Goal: Task Accomplishment & Management: Complete application form

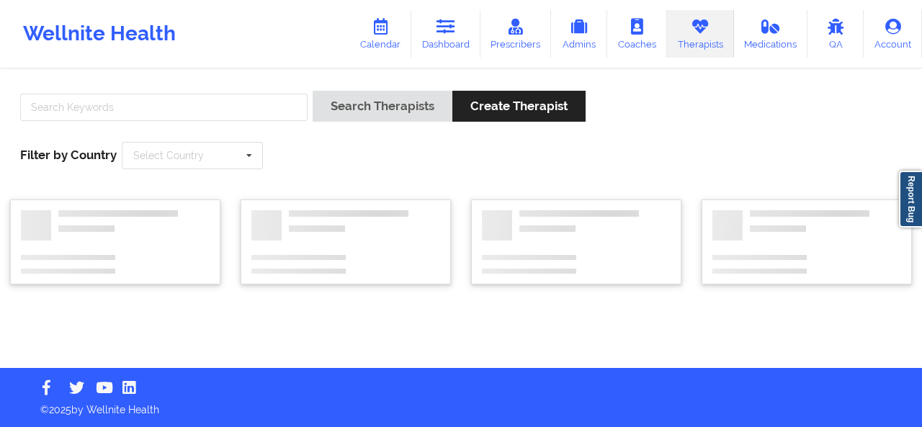
click at [267, 90] on div "Search Therapists Create Therapist Filter by Country Select Country [GEOGRAPHIC…" at bounding box center [461, 130] width 902 height 99
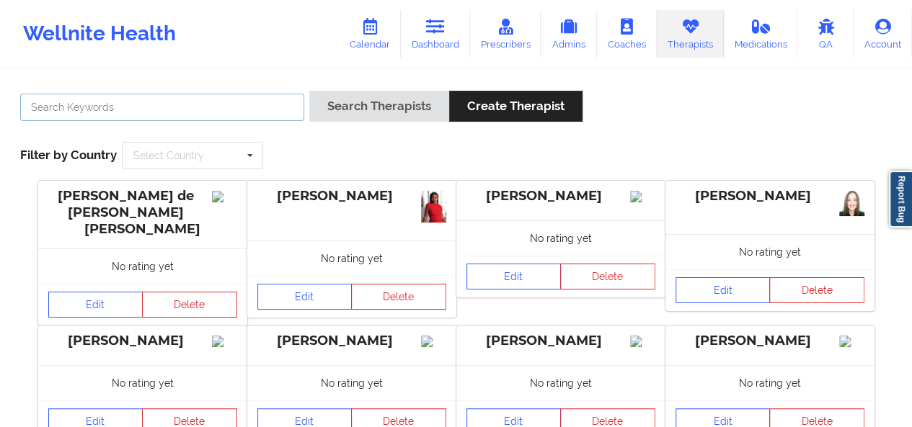
click at [248, 109] on input "text" at bounding box center [162, 107] width 284 height 27
type input "[PERSON_NAME]"
click at [309, 91] on button "Search Therapists" at bounding box center [379, 106] width 140 height 31
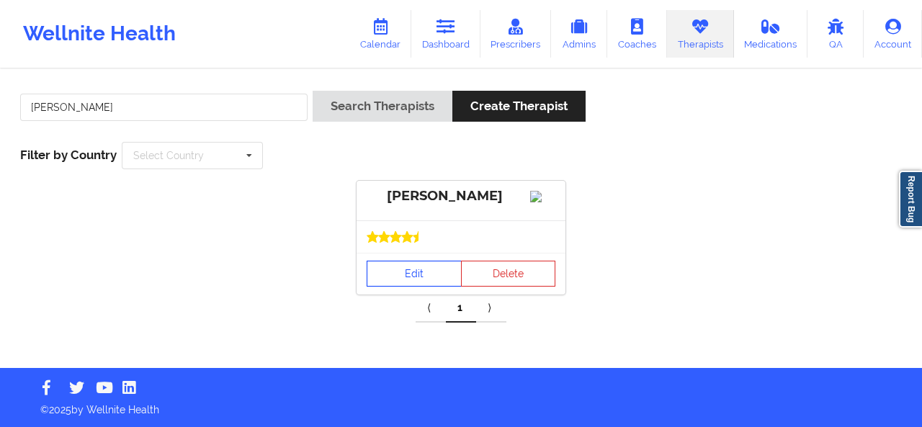
click at [437, 287] on link "Edit" at bounding box center [414, 274] width 95 height 26
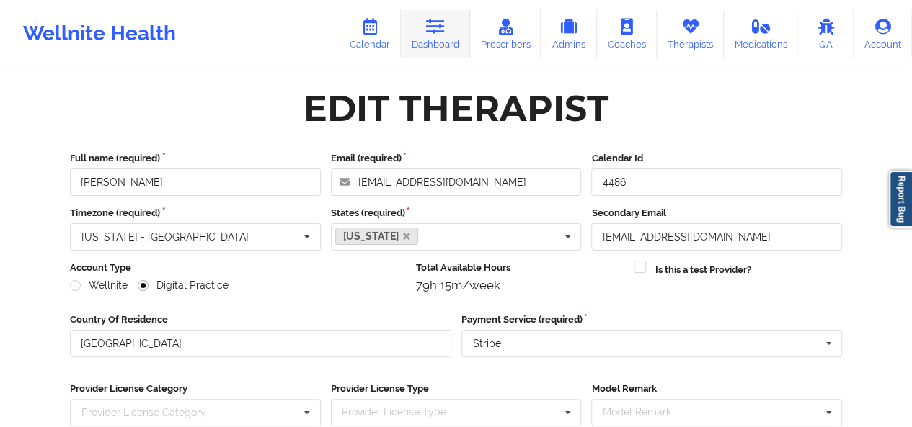
click at [454, 46] on link "Dashboard" at bounding box center [435, 34] width 69 height 48
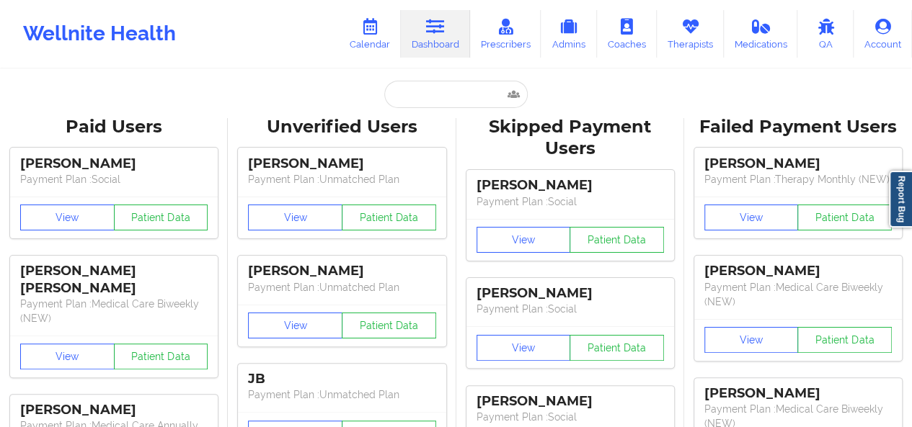
click at [402, 100] on input "text" at bounding box center [455, 94] width 143 height 27
paste input "[EMAIL_ADDRESS][DOMAIN_NAME]"
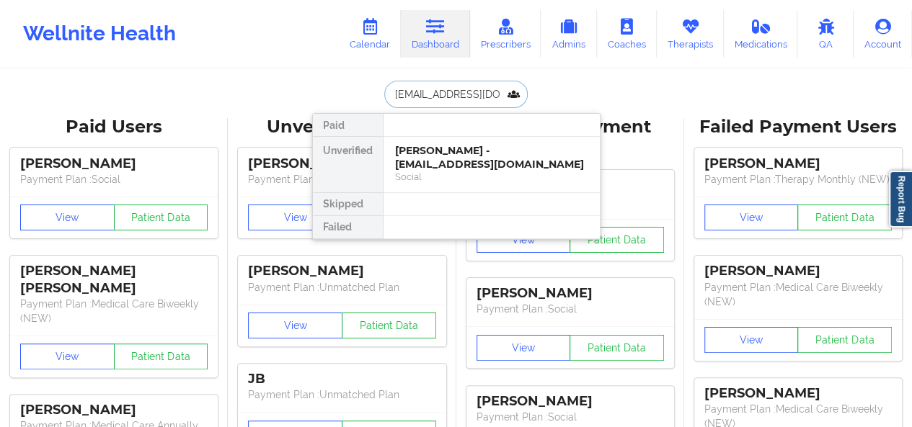
type input "[EMAIL_ADDRESS][DOMAIN_NAME]"
click at [427, 146] on div "[PERSON_NAME] - [EMAIL_ADDRESS][DOMAIN_NAME]" at bounding box center [491, 157] width 193 height 27
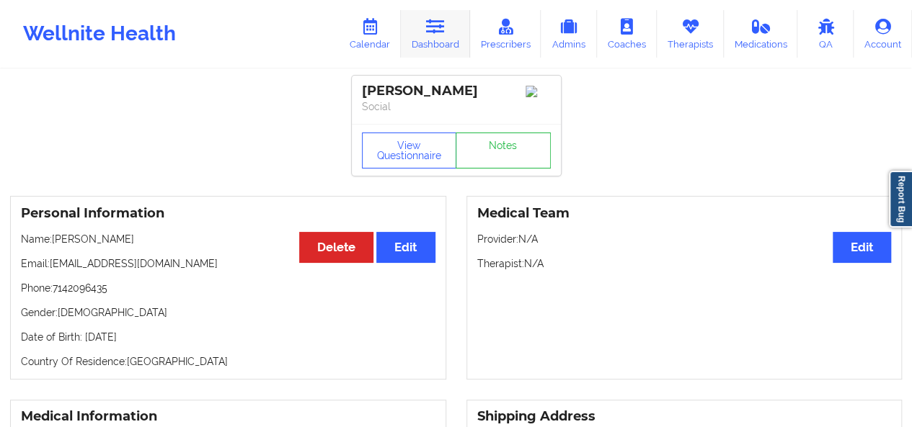
click at [447, 30] on link "Dashboard" at bounding box center [435, 34] width 69 height 48
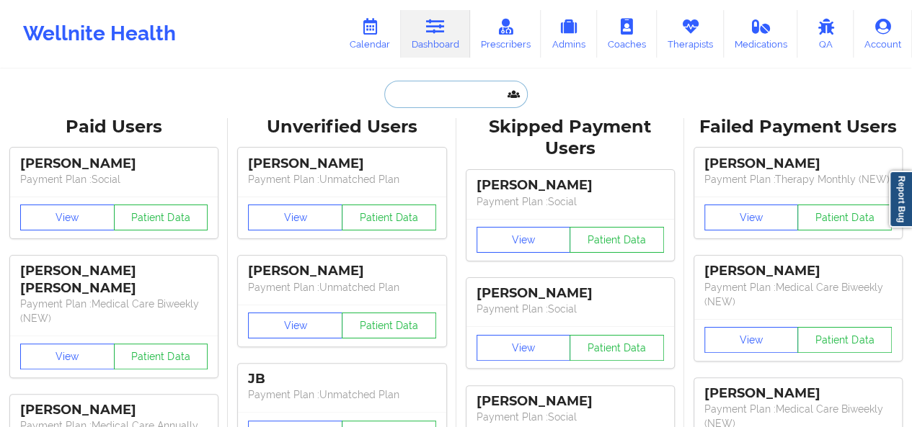
click at [409, 102] on input "text" at bounding box center [455, 94] width 143 height 27
click at [713, 32] on link "Therapists" at bounding box center [689, 34] width 67 height 48
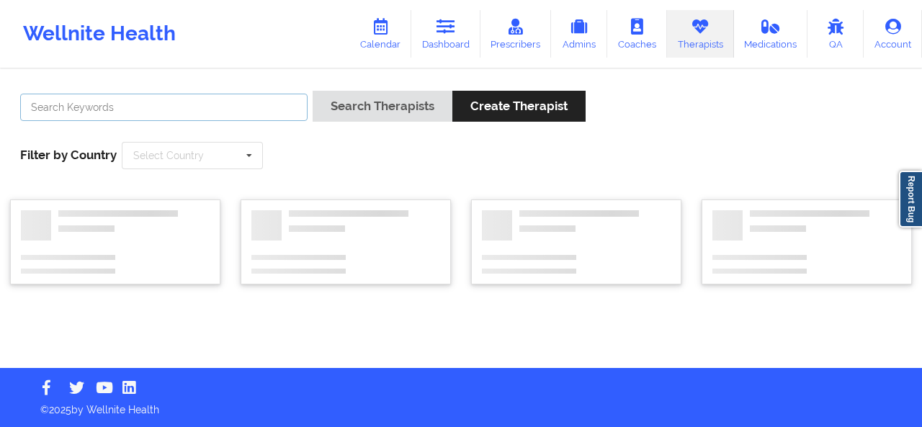
click at [269, 107] on input "text" at bounding box center [164, 107] width 288 height 27
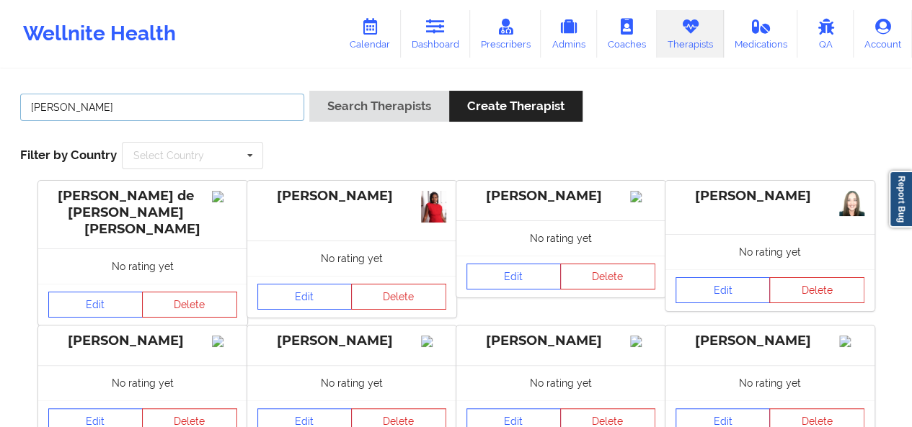
type input "[PERSON_NAME]"
click at [309, 91] on button "Search Therapists" at bounding box center [379, 106] width 140 height 31
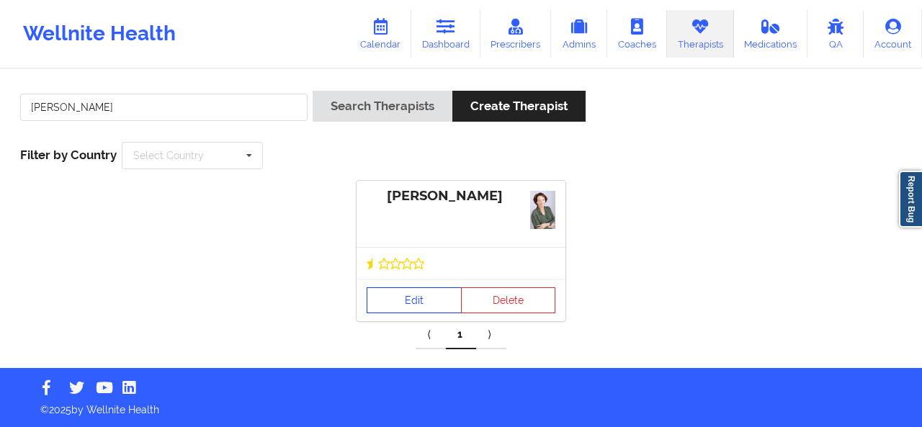
click at [393, 295] on link "Edit" at bounding box center [414, 301] width 95 height 26
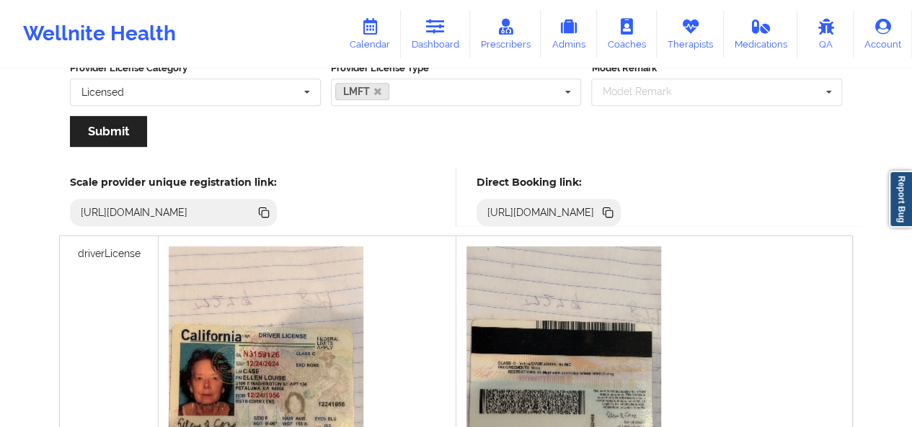
scroll to position [315, 0]
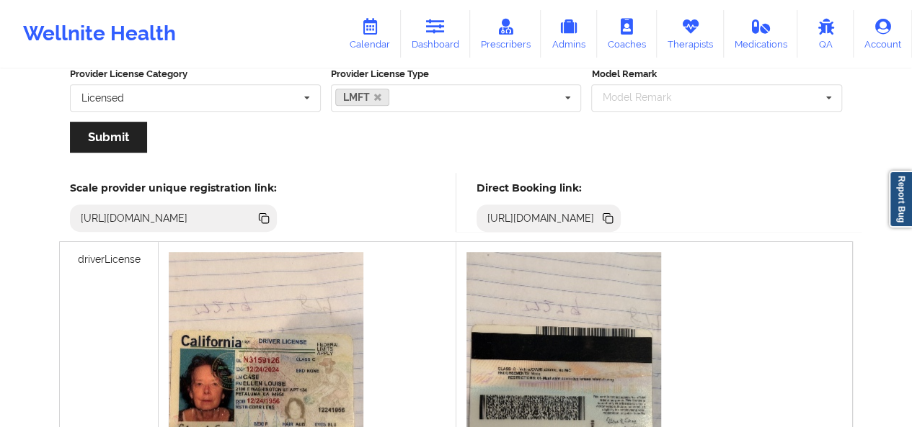
click at [612, 217] on icon at bounding box center [608, 219] width 7 height 7
click at [382, 38] on link "Calendar" at bounding box center [370, 34] width 62 height 48
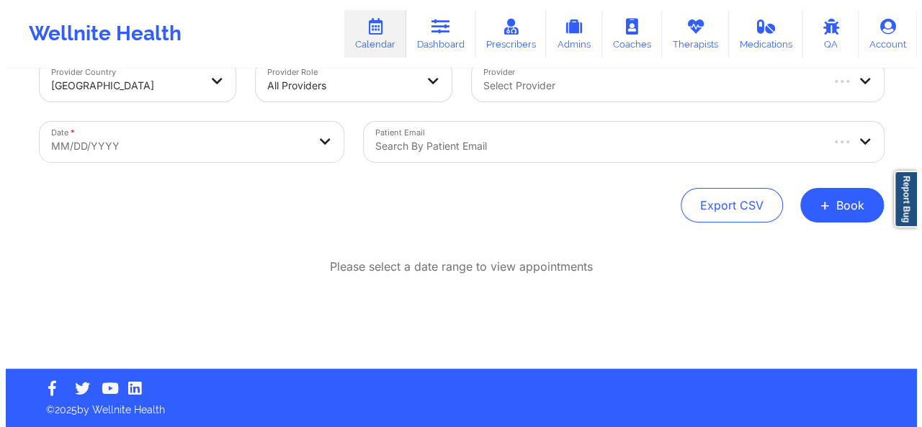
scroll to position [35, 0]
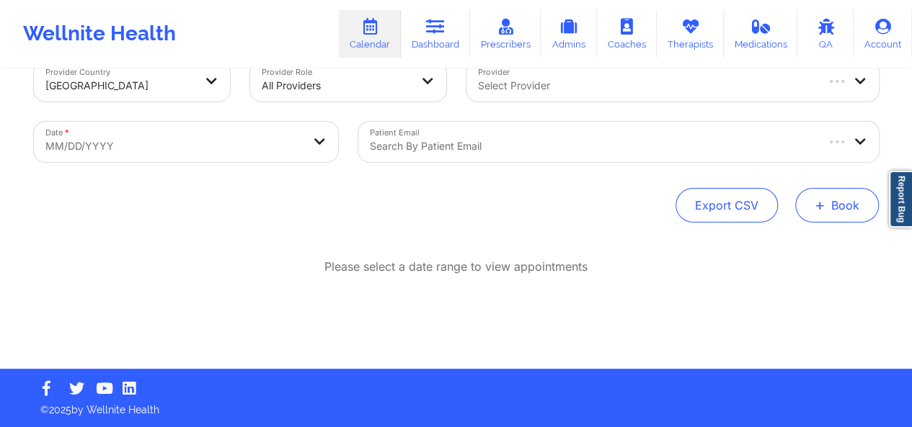
click at [863, 204] on button "+ Book" at bounding box center [837, 205] width 84 height 35
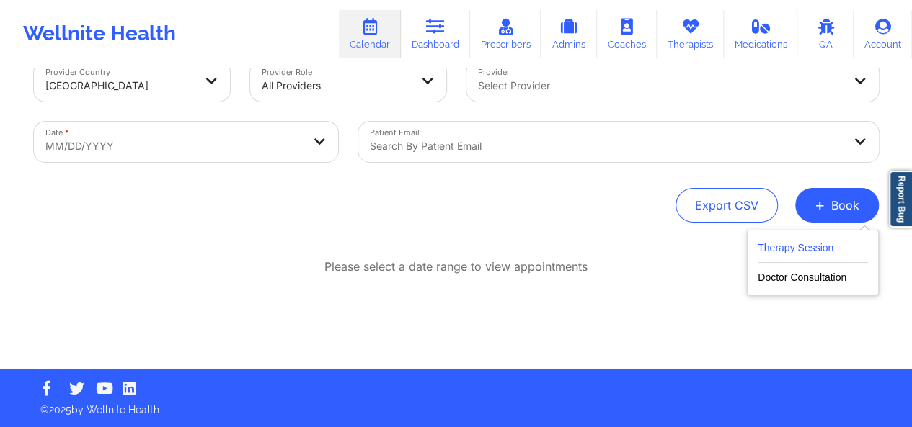
click at [810, 254] on button "Therapy Session" at bounding box center [812, 251] width 110 height 24
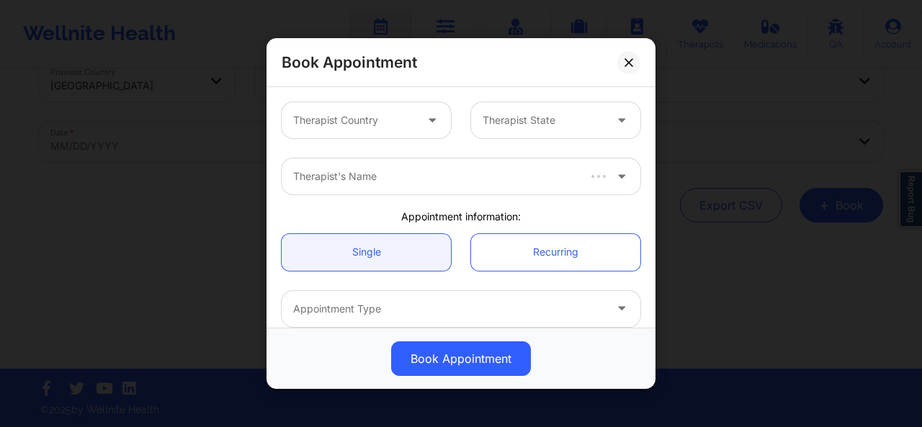
click at [395, 125] on div at bounding box center [354, 120] width 122 height 17
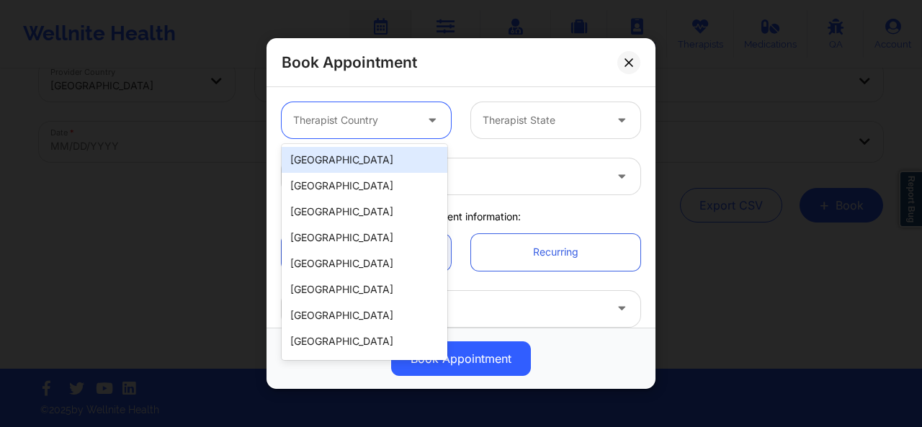
type input "e"
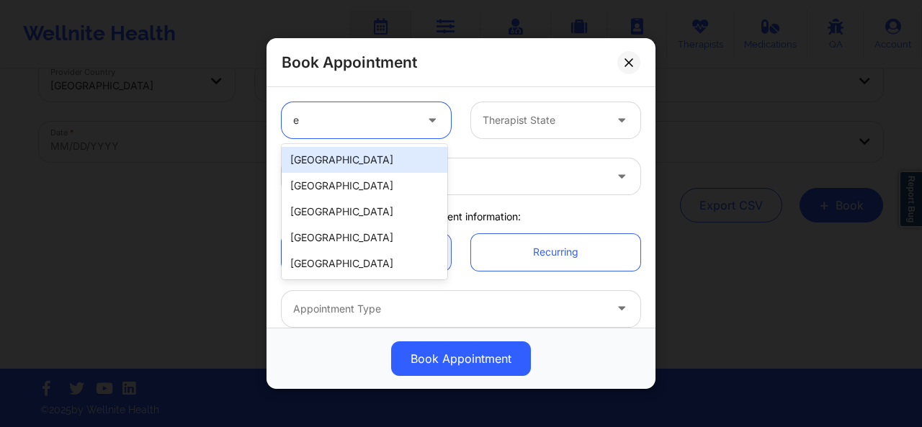
click at [372, 162] on div "[GEOGRAPHIC_DATA]" at bounding box center [365, 160] width 166 height 26
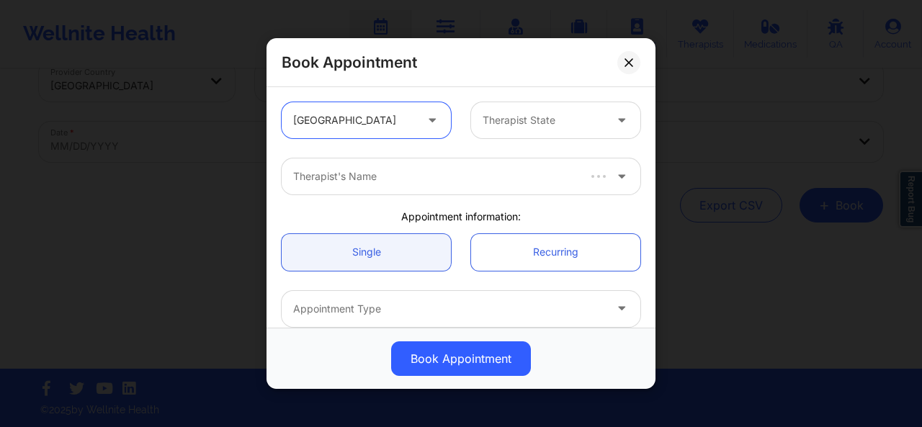
click at [384, 177] on div at bounding box center [434, 176] width 282 height 17
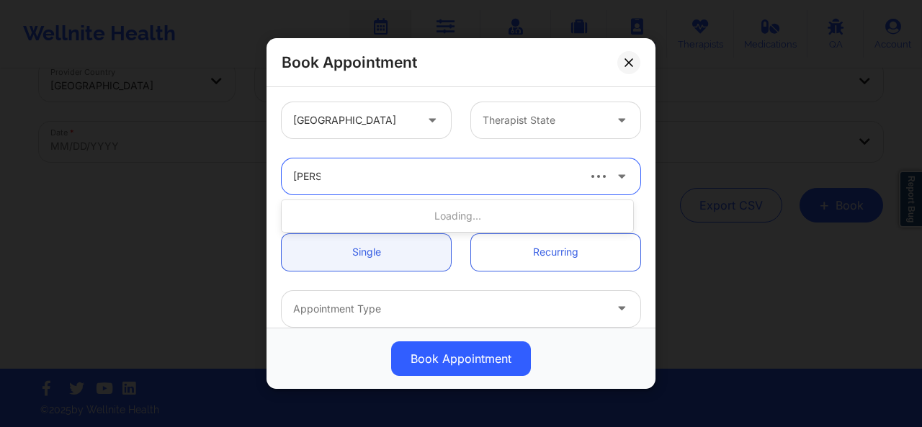
type input "[PERSON_NAME]"
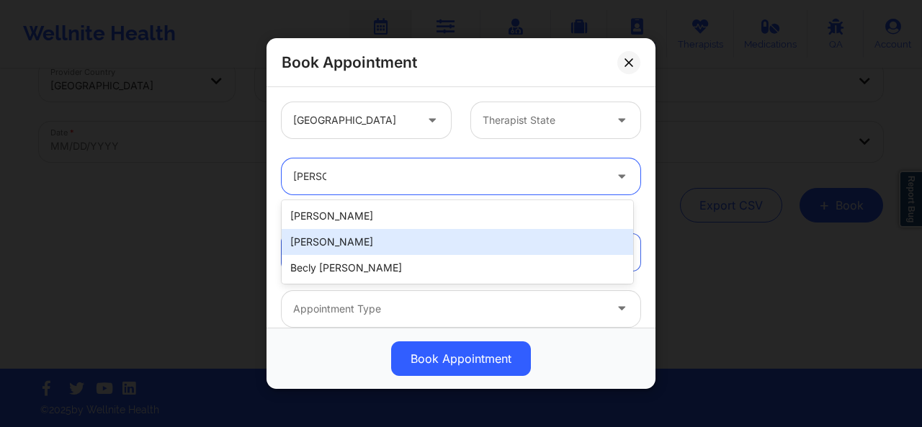
click at [366, 236] on div "[PERSON_NAME]" at bounding box center [458, 242] width 352 height 26
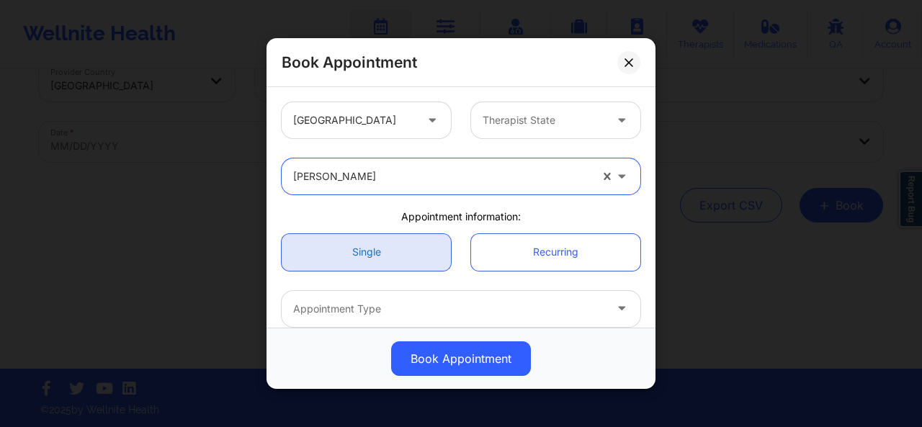
click at [368, 251] on link "Single" at bounding box center [366, 251] width 169 height 37
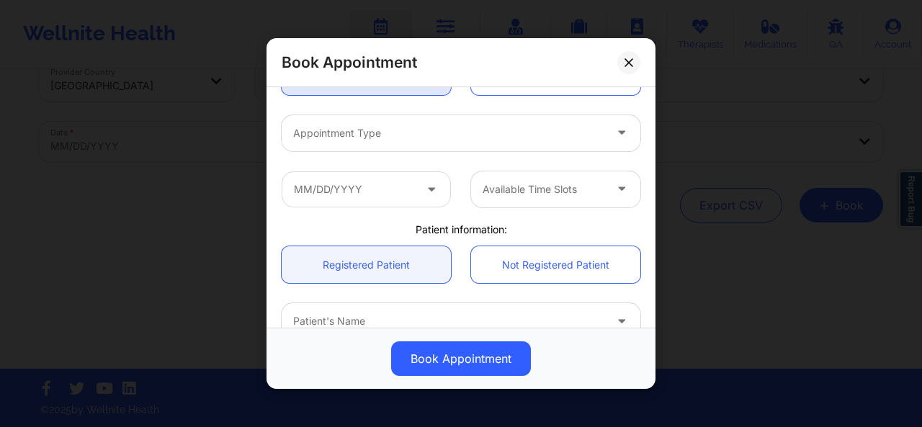
scroll to position [177, 0]
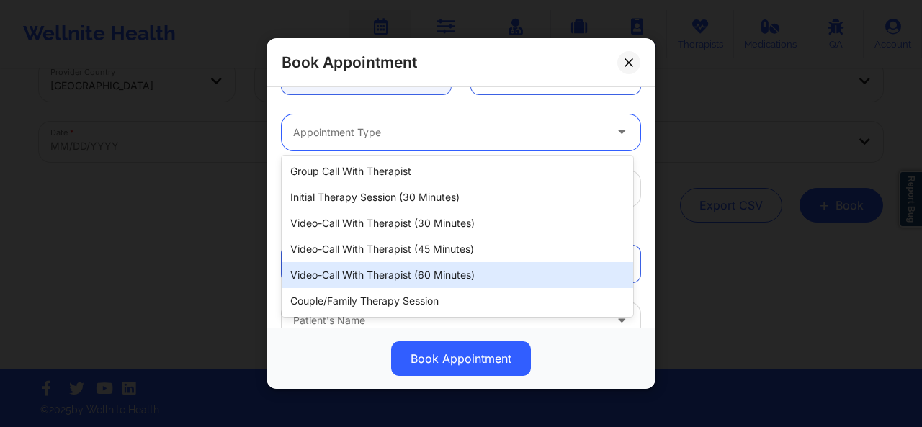
click at [405, 266] on div "Video-Call with Therapist (60 minutes)" at bounding box center [458, 275] width 352 height 26
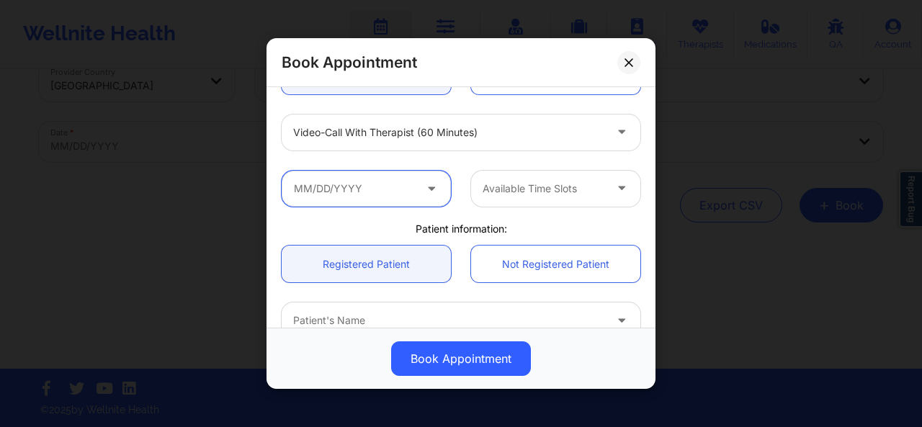
click at [401, 195] on input "text" at bounding box center [366, 188] width 169 height 36
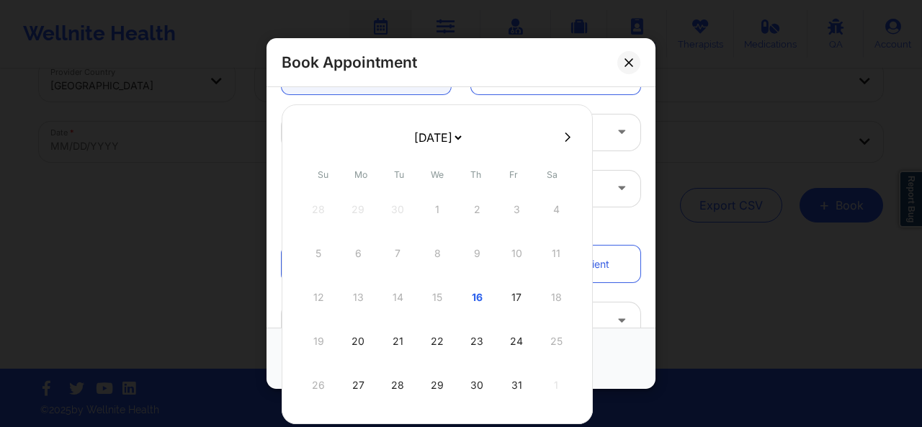
click at [479, 293] on div "16" at bounding box center [477, 297] width 36 height 40
type input "[DATE]"
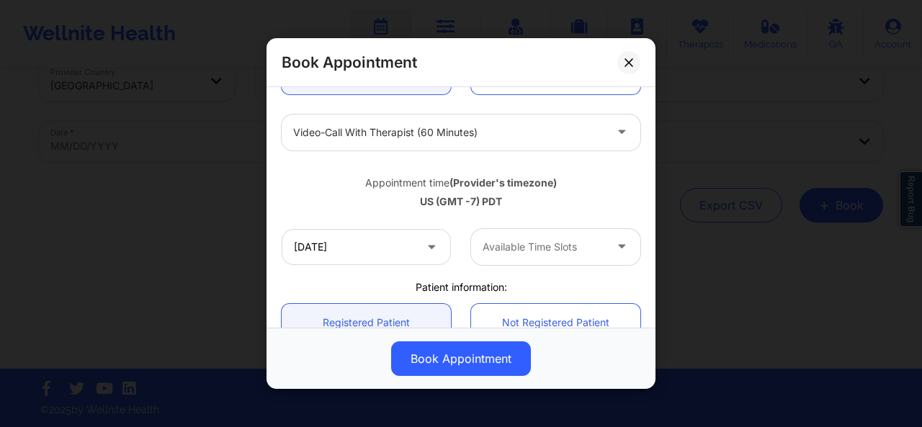
click at [535, 236] on div "Available Time Slots" at bounding box center [538, 247] width 135 height 36
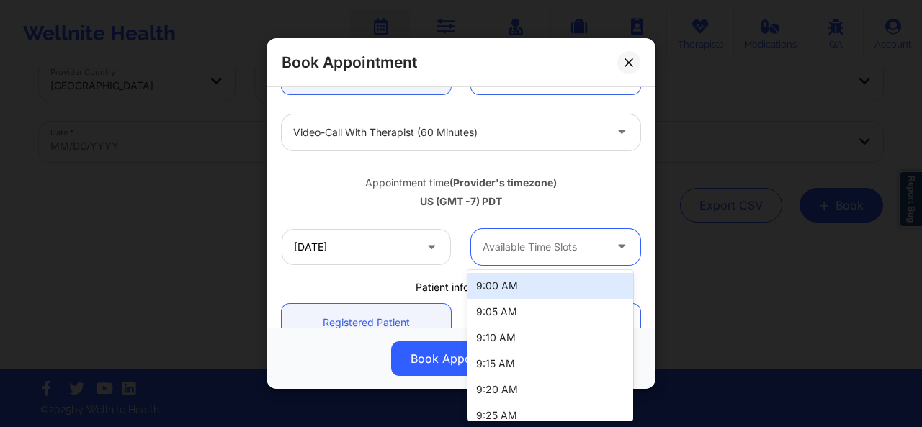
click at [530, 282] on div "9:00 AM" at bounding box center [551, 286] width 166 height 26
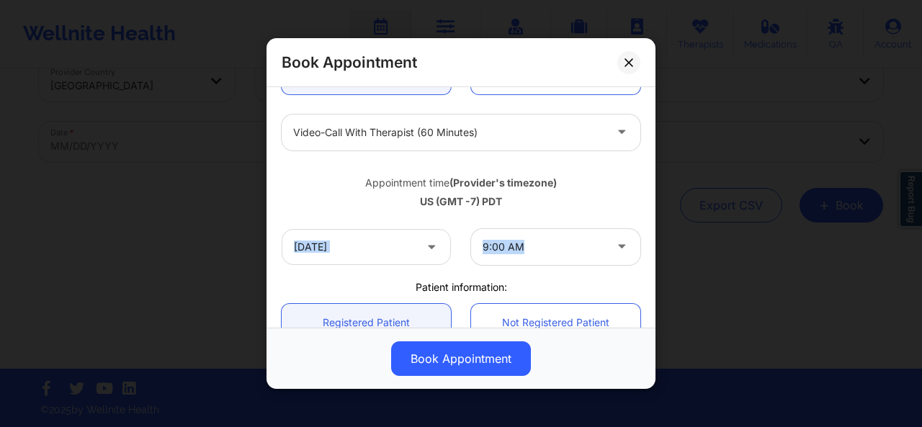
drag, startPoint x: 646, startPoint y: 192, endPoint x: 649, endPoint y: 265, distance: 72.8
click at [649, 265] on div "United States Therapist State [PERSON_NAME] Appointment information: Single Rec…" at bounding box center [461, 207] width 389 height 241
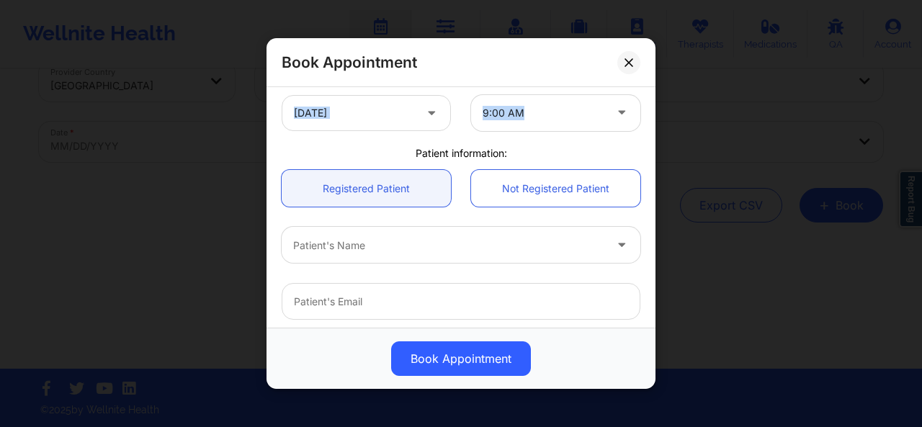
scroll to position [341, 0]
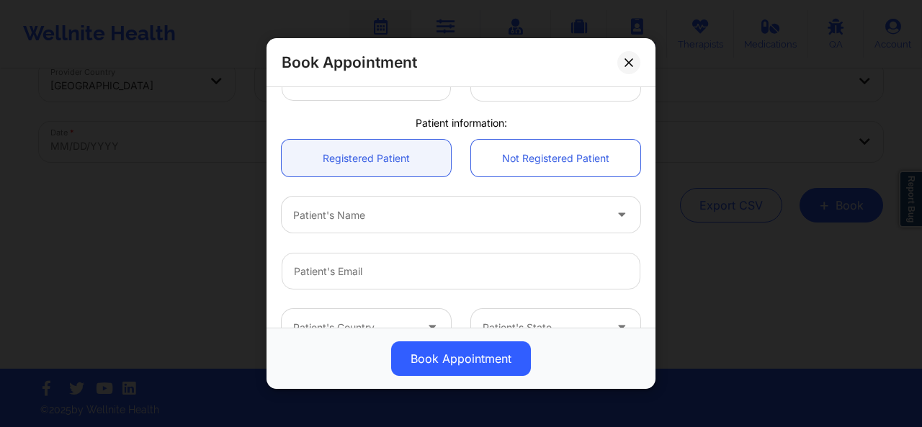
click at [549, 217] on div at bounding box center [448, 214] width 311 height 17
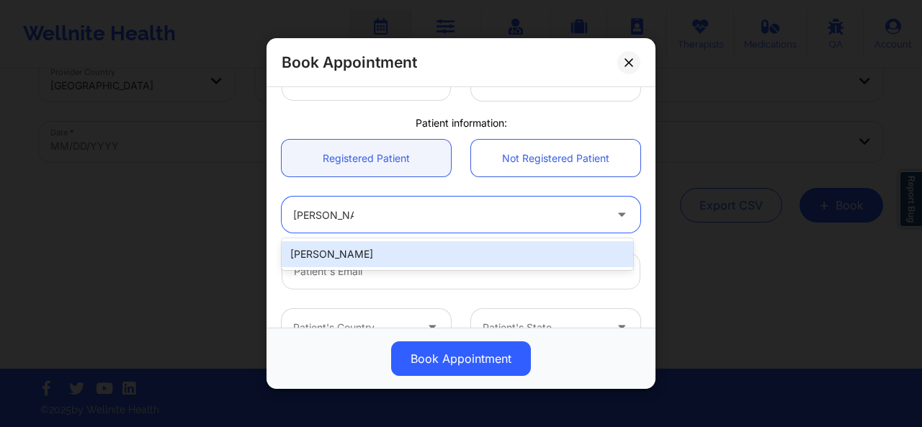
type input "[PERSON_NAME] an"
type input "[PERSON_NAME] [PERSON_NAME]"
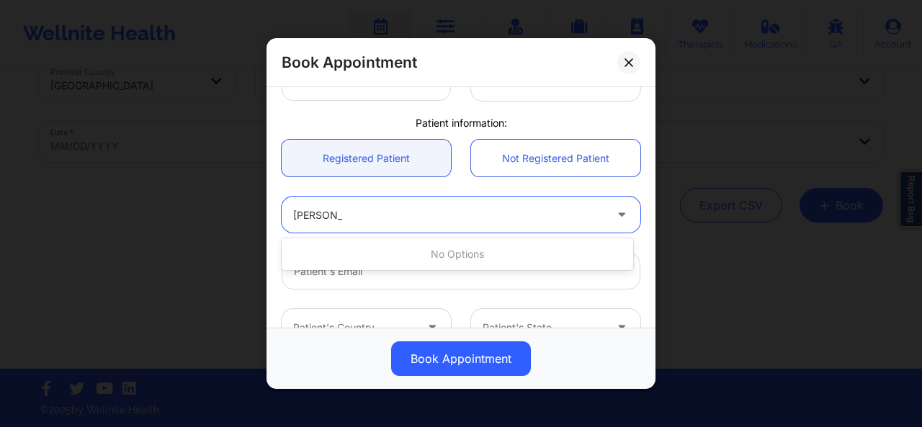
type input "[PERSON_NAME]"
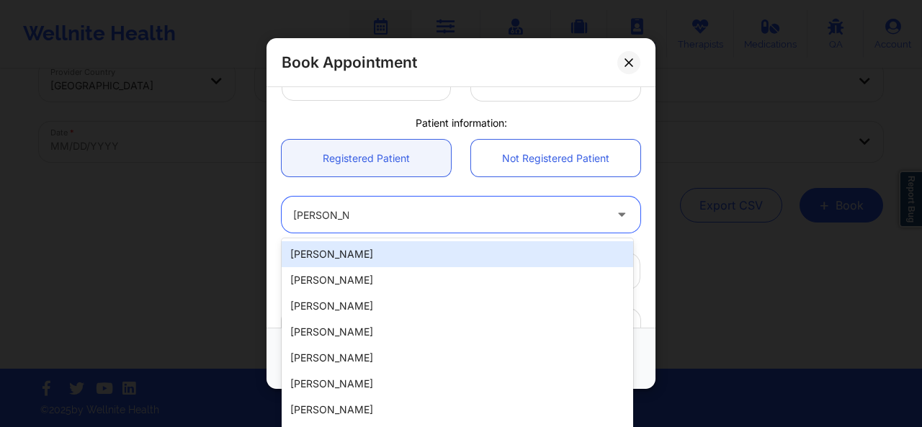
click at [372, 251] on div "[PERSON_NAME]" at bounding box center [458, 254] width 352 height 26
type input "[EMAIL_ADDRESS][DOMAIN_NAME]"
type input "7142096435"
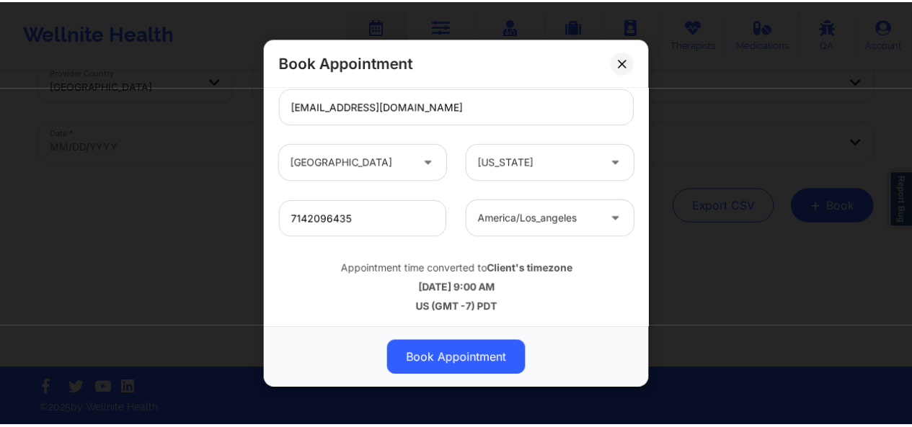
scroll to position [507, 0]
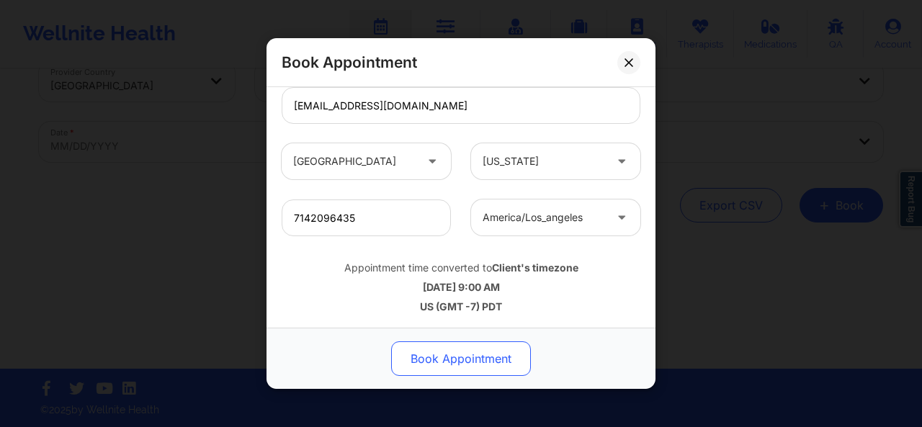
click at [478, 345] on button "Book Appointment" at bounding box center [461, 359] width 140 height 35
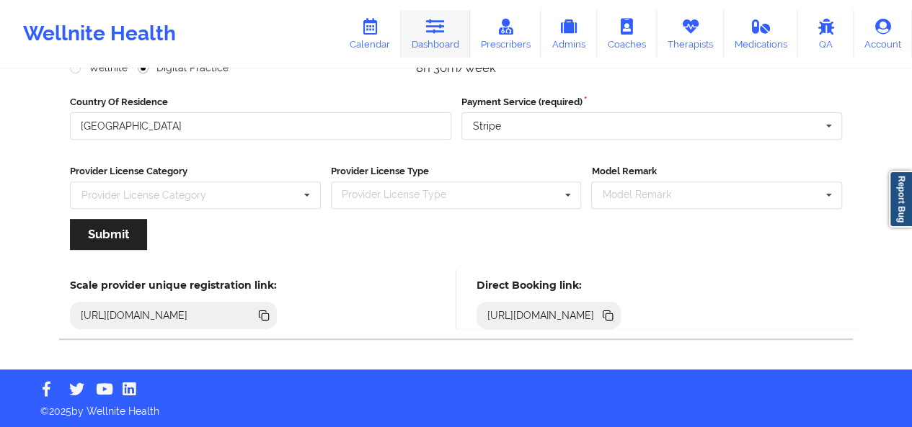
click at [427, 40] on link "Dashboard" at bounding box center [435, 34] width 69 height 48
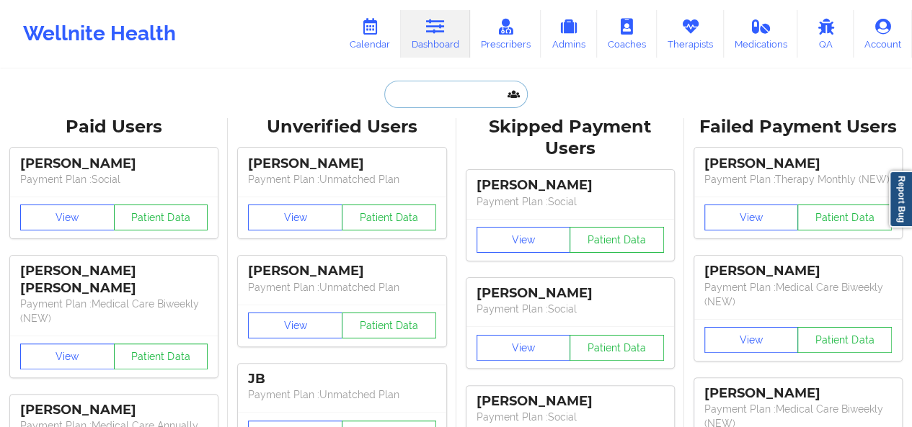
click at [416, 86] on input "text" at bounding box center [455, 94] width 143 height 27
paste input "[EMAIL_ADDRESS][DOMAIN_NAME]"
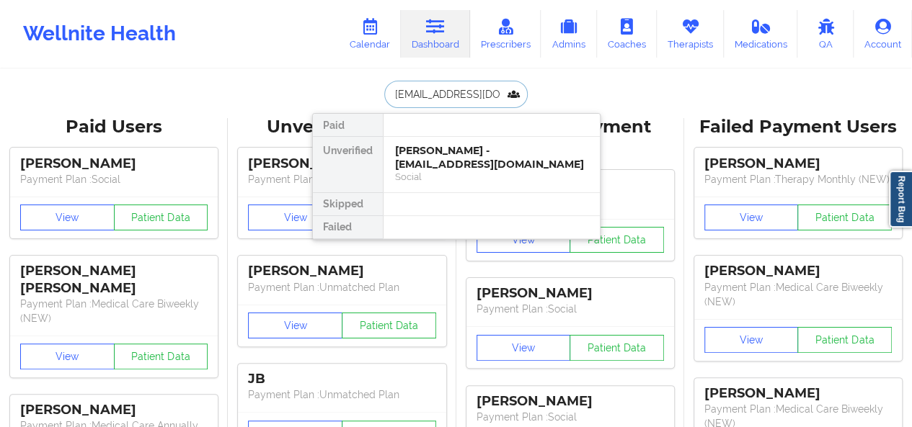
type input "[EMAIL_ADDRESS][DOMAIN_NAME]"
click at [496, 162] on div "[PERSON_NAME] - [EMAIL_ADDRESS][DOMAIN_NAME]" at bounding box center [491, 157] width 193 height 27
